Goal: Navigation & Orientation: Find specific page/section

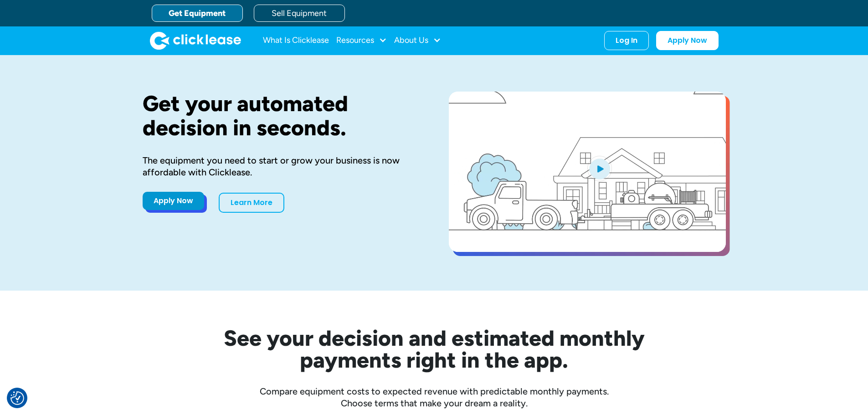
drag, startPoint x: 0, startPoint y: 0, endPoint x: 183, endPoint y: 204, distance: 273.9
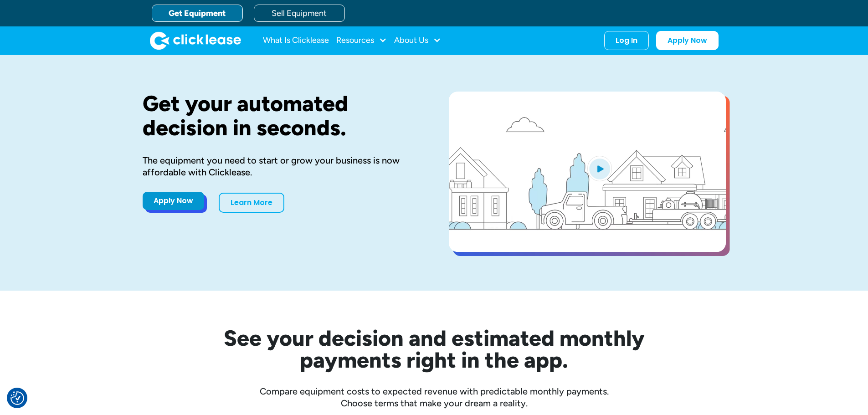
click at [183, 204] on link "Apply Now" at bounding box center [174, 201] width 62 height 18
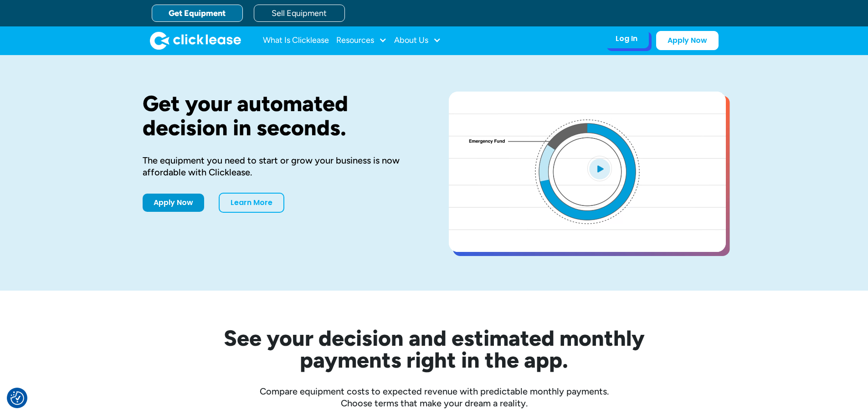
click at [643, 39] on div "Log In Account login I use Clicklease to get my equipment Partner Portal I offe…" at bounding box center [626, 38] width 45 height 19
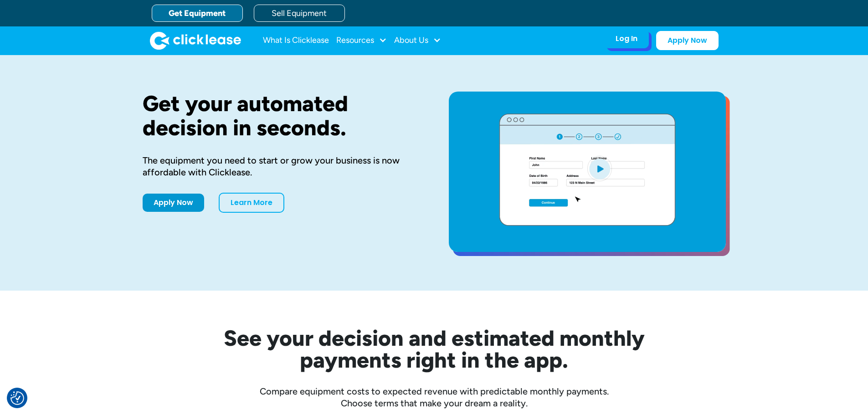
click at [620, 39] on div "Log In" at bounding box center [626, 38] width 22 height 9
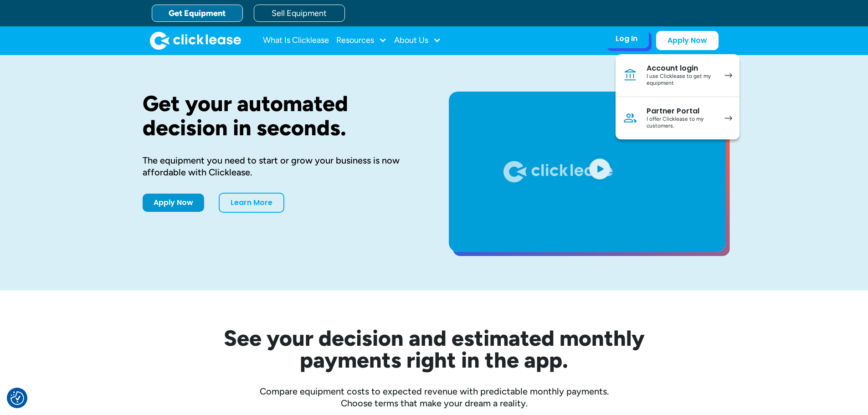
click at [686, 116] on div "I offer Clicklease to my customers." at bounding box center [680, 123] width 69 height 14
